Goal: Task Accomplishment & Management: Manage account settings

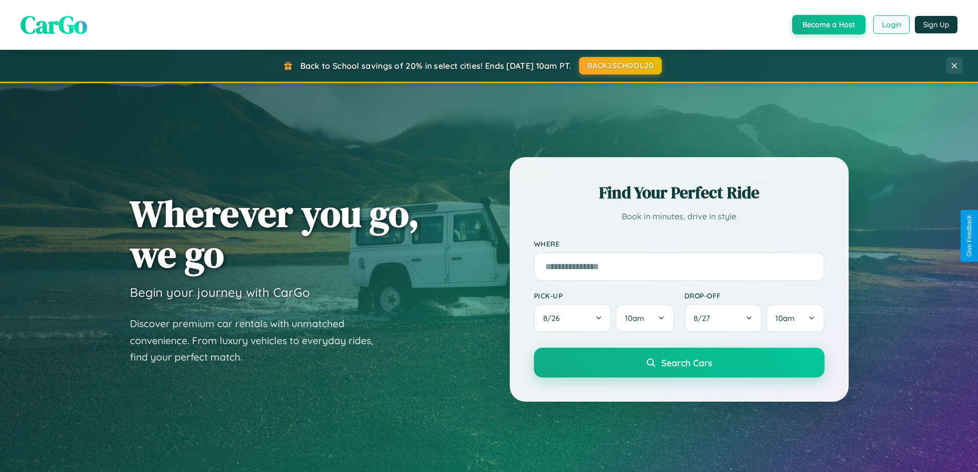
click at [891, 25] on button "Login" at bounding box center [892, 24] width 36 height 18
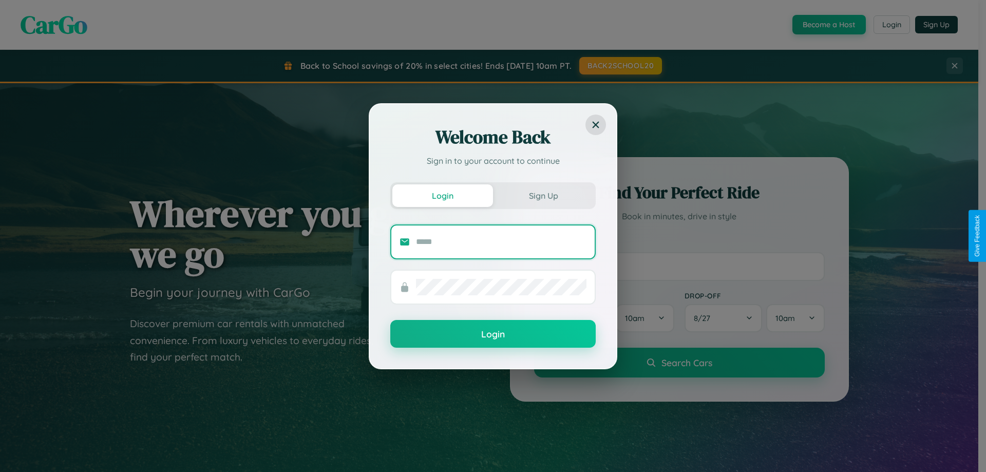
click at [501, 241] on input "text" at bounding box center [501, 242] width 171 height 16
type input "**********"
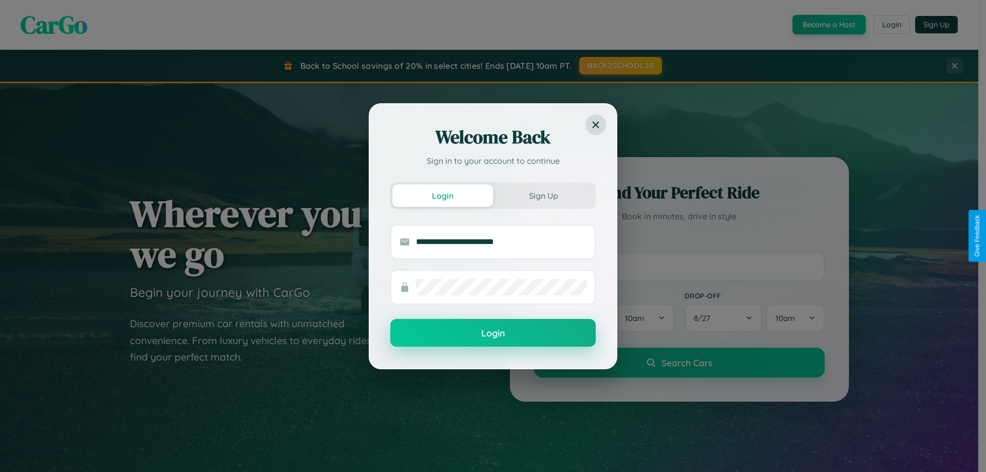
click at [493, 333] on button "Login" at bounding box center [492, 333] width 205 height 28
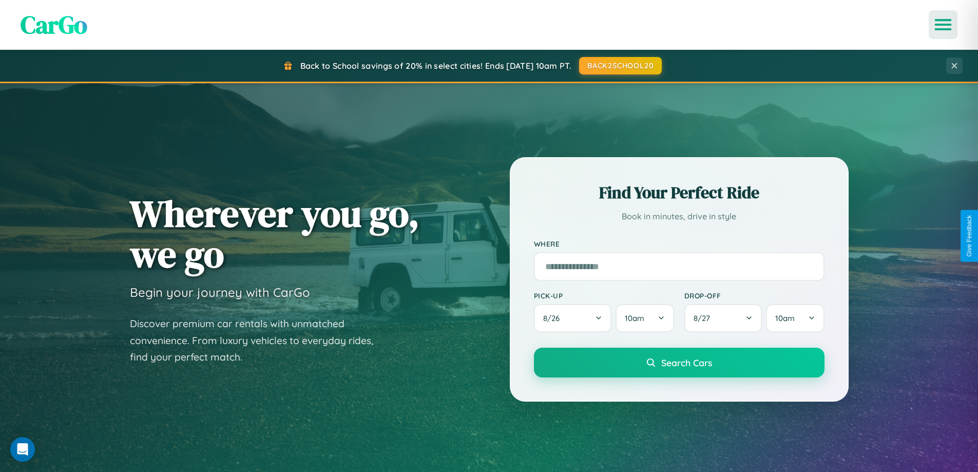
click at [943, 25] on icon "Open menu" at bounding box center [943, 24] width 15 height 9
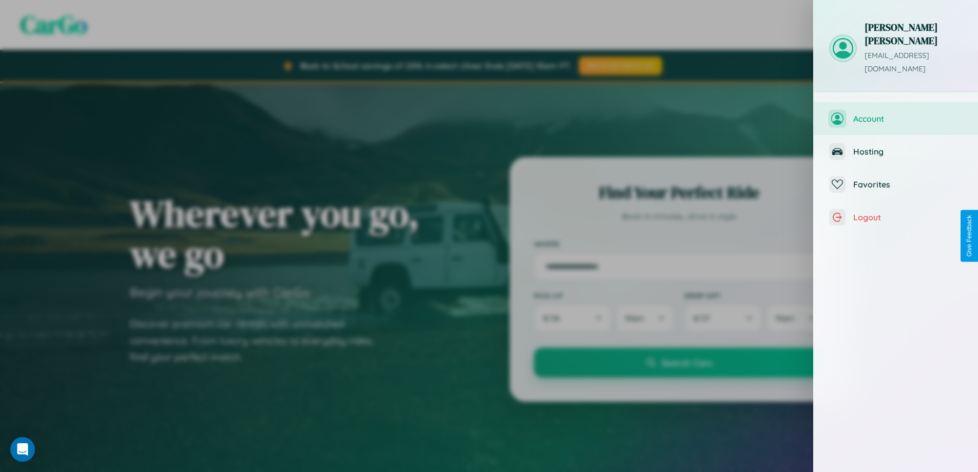
click at [896, 114] on span "Account" at bounding box center [908, 119] width 109 height 10
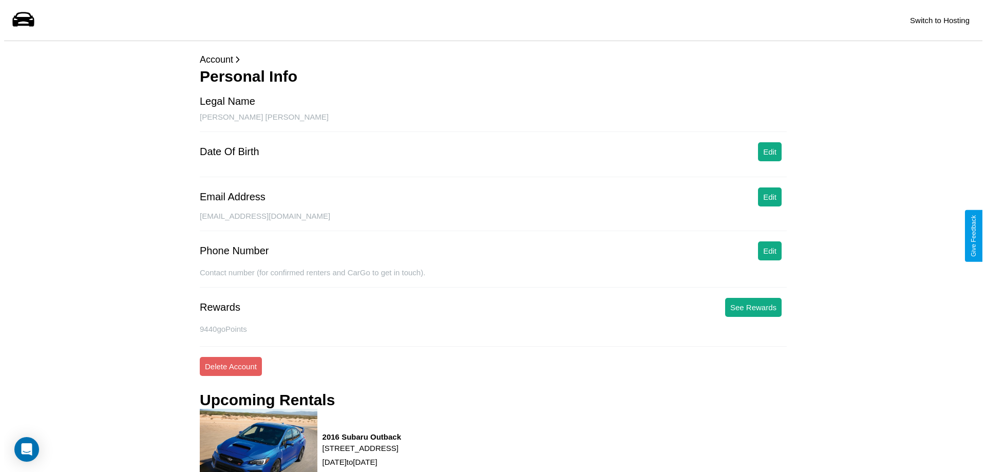
scroll to position [130, 0]
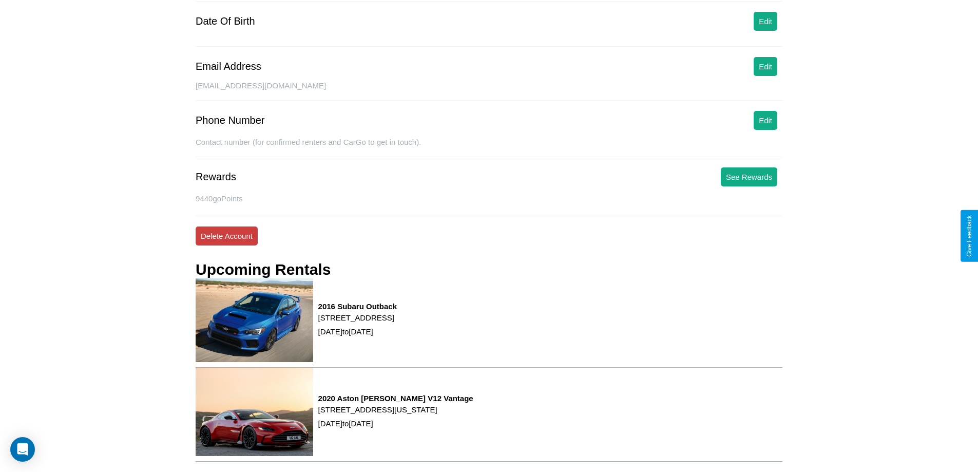
click at [226, 236] on button "Delete Account" at bounding box center [227, 235] width 62 height 19
